Goal: Information Seeking & Learning: Learn about a topic

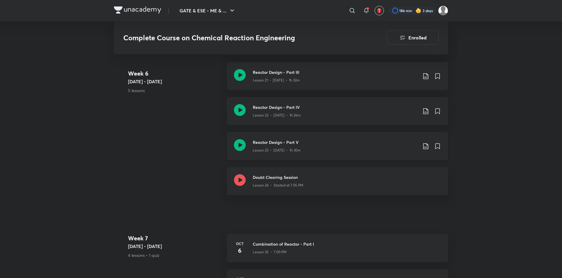
scroll to position [1245, 0]
click at [131, 147] on div "Week [DATE] - [DATE] 5 lessons Doubt Clearing Session Lesson 20 • [DATE] • 1h 3…" at bounding box center [281, 114] width 334 height 175
click at [157, 155] on div "Week [DATE] - [DATE] 5 lessons Doubt Clearing Session Lesson 20 • [DATE] • 1h 3…" at bounding box center [281, 114] width 334 height 175
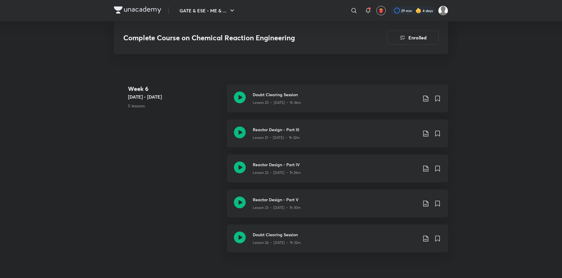
scroll to position [1188, 0]
click at [350, 201] on h3 "Reactor Design - Part V" at bounding box center [335, 200] width 165 height 6
